Goal: Task Accomplishment & Management: Use online tool/utility

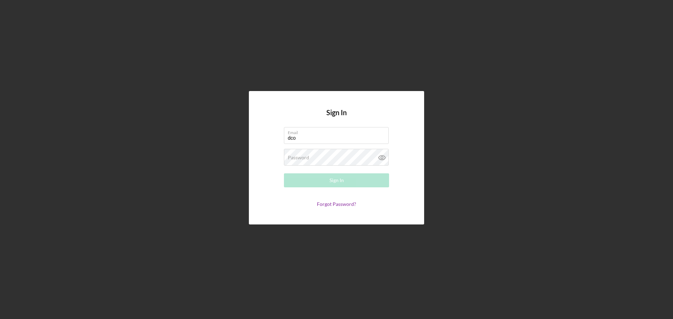
type input "[EMAIL_ADDRESS][DOMAIN_NAME]"
click at [331, 157] on div "Password Required" at bounding box center [336, 158] width 105 height 18
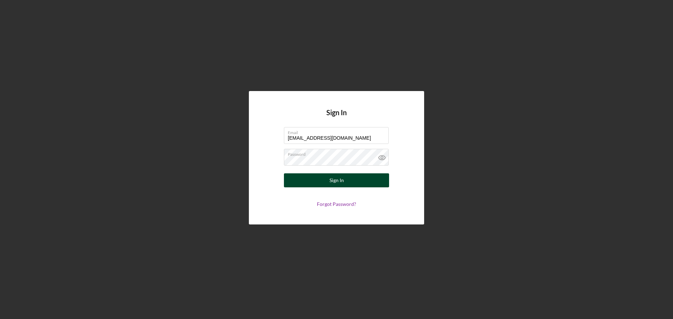
click at [300, 182] on button "Sign In" at bounding box center [336, 181] width 105 height 14
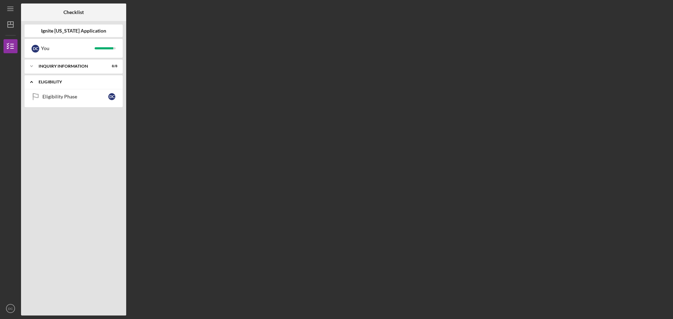
click at [110, 83] on div "Eligibility" at bounding box center [76, 82] width 75 height 4
click at [105, 84] on div "Eligibility" at bounding box center [76, 82] width 75 height 4
click at [81, 80] on div "Eligibility" at bounding box center [76, 82] width 75 height 4
click at [82, 89] on div "Icon/Expander Eligibility 0 / 1" at bounding box center [74, 82] width 98 height 14
click at [80, 83] on div "Eligibility" at bounding box center [76, 82] width 75 height 4
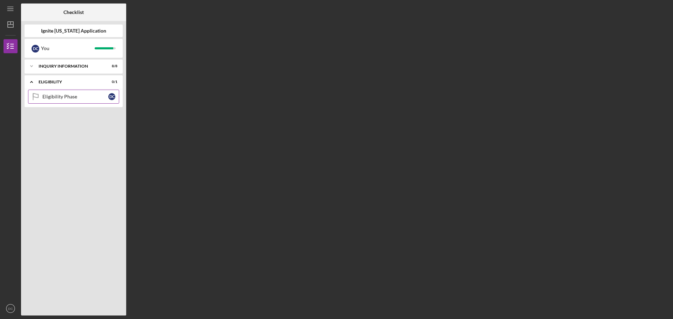
click at [92, 101] on link "Eligibility Phase Eligibility Phase D C" at bounding box center [73, 97] width 91 height 14
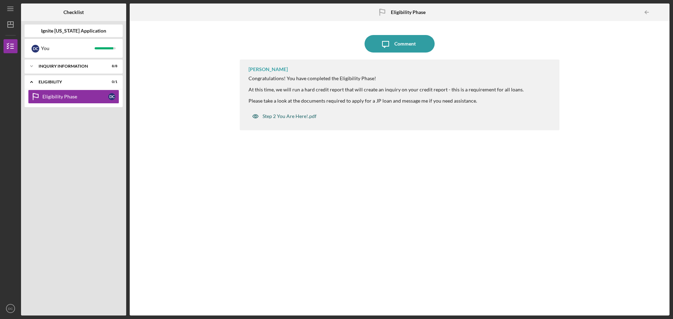
click at [288, 120] on div "Step 2 You Are Here!.pdf" at bounding box center [285, 116] width 72 height 14
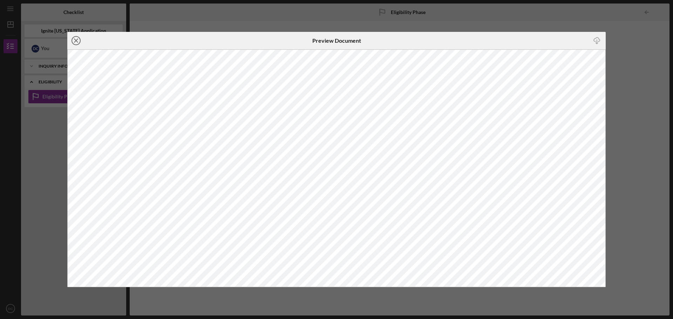
click at [77, 32] on icon "Icon/Close" at bounding box center [76, 41] width 18 height 18
